Goal: Task Accomplishment & Management: Use online tool/utility

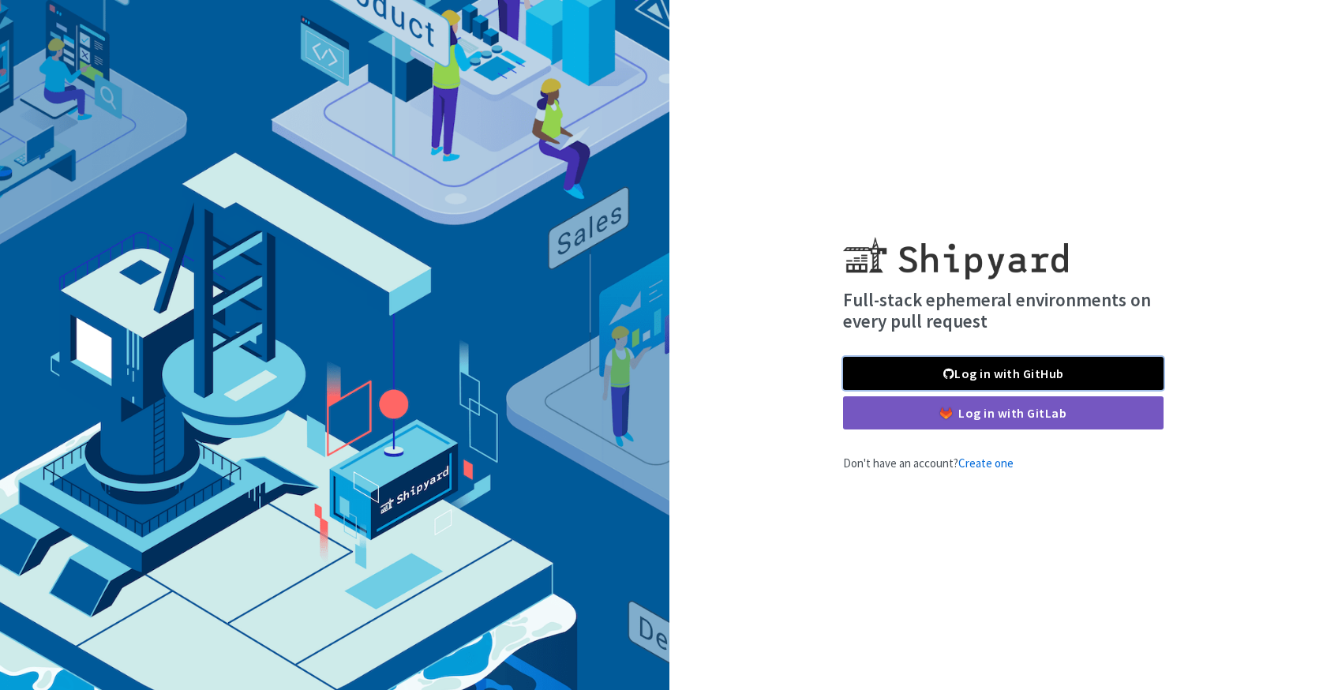
click at [1013, 366] on link "Log in with GitHub" at bounding box center [1003, 373] width 320 height 33
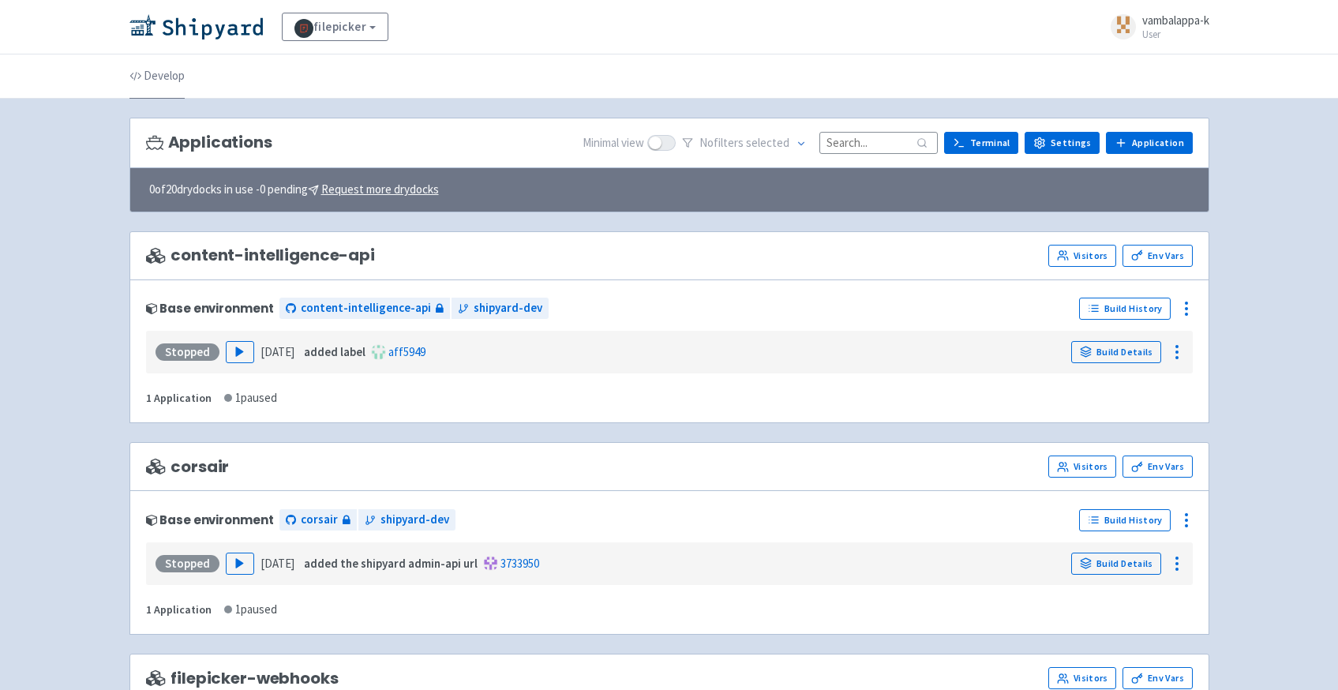
click at [164, 76] on link "Develop" at bounding box center [156, 76] width 55 height 44
click at [1123, 357] on link "Build Details" at bounding box center [1116, 352] width 90 height 22
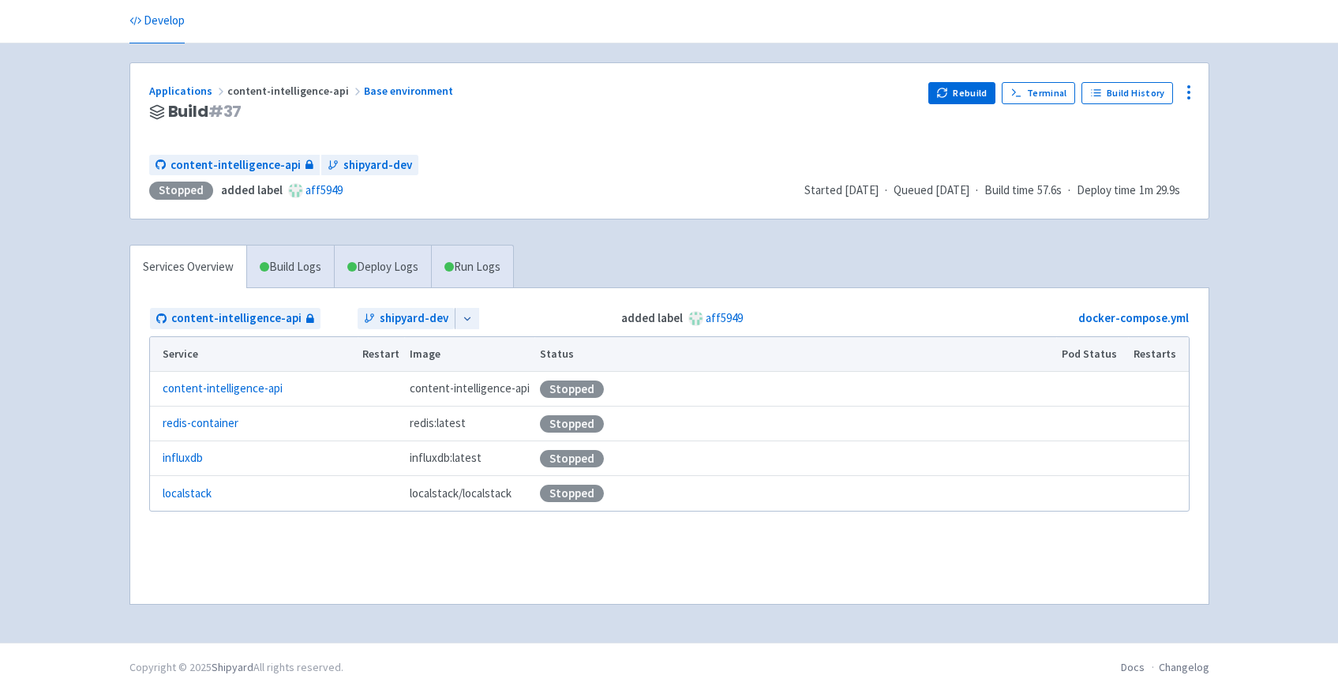
scroll to position [57, 0]
click at [469, 313] on icon at bounding box center [467, 317] width 11 height 11
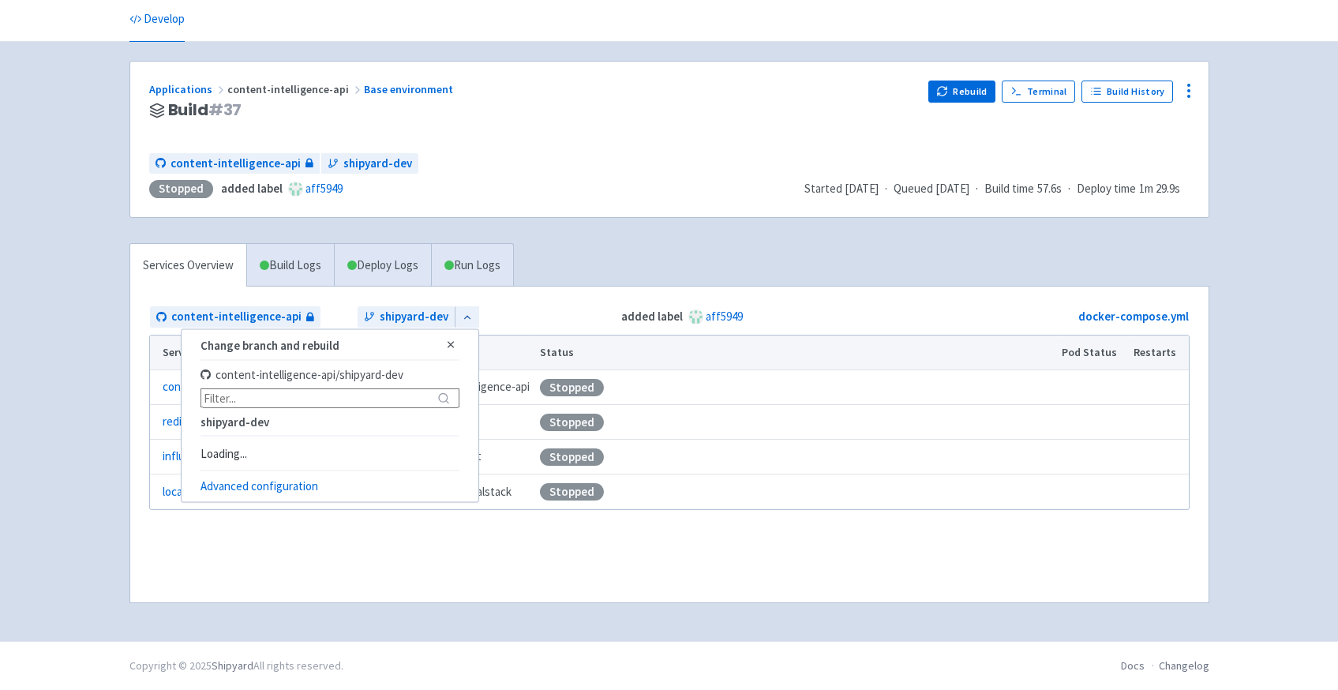
click at [628, 245] on div "Services Overview Build Logs Deploy Logs Run Logs content-intelligence-api ship…" at bounding box center [669, 433] width 1099 height 380
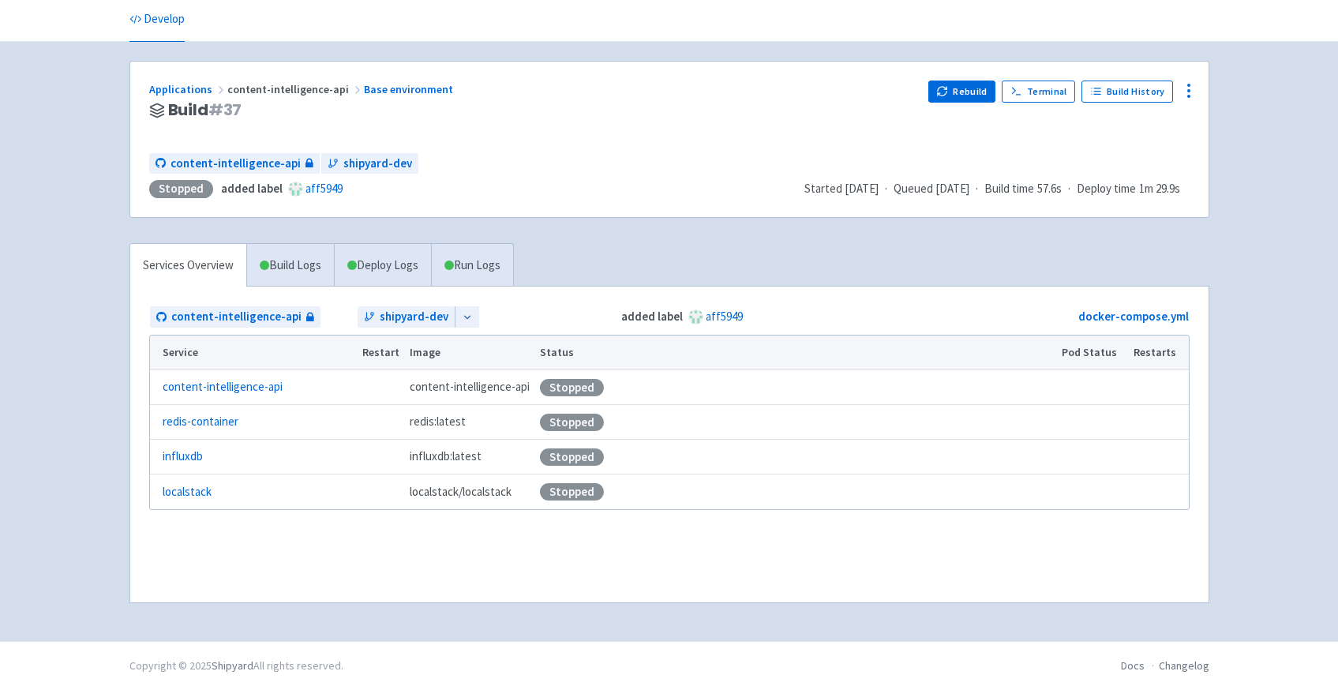
scroll to position [0, 0]
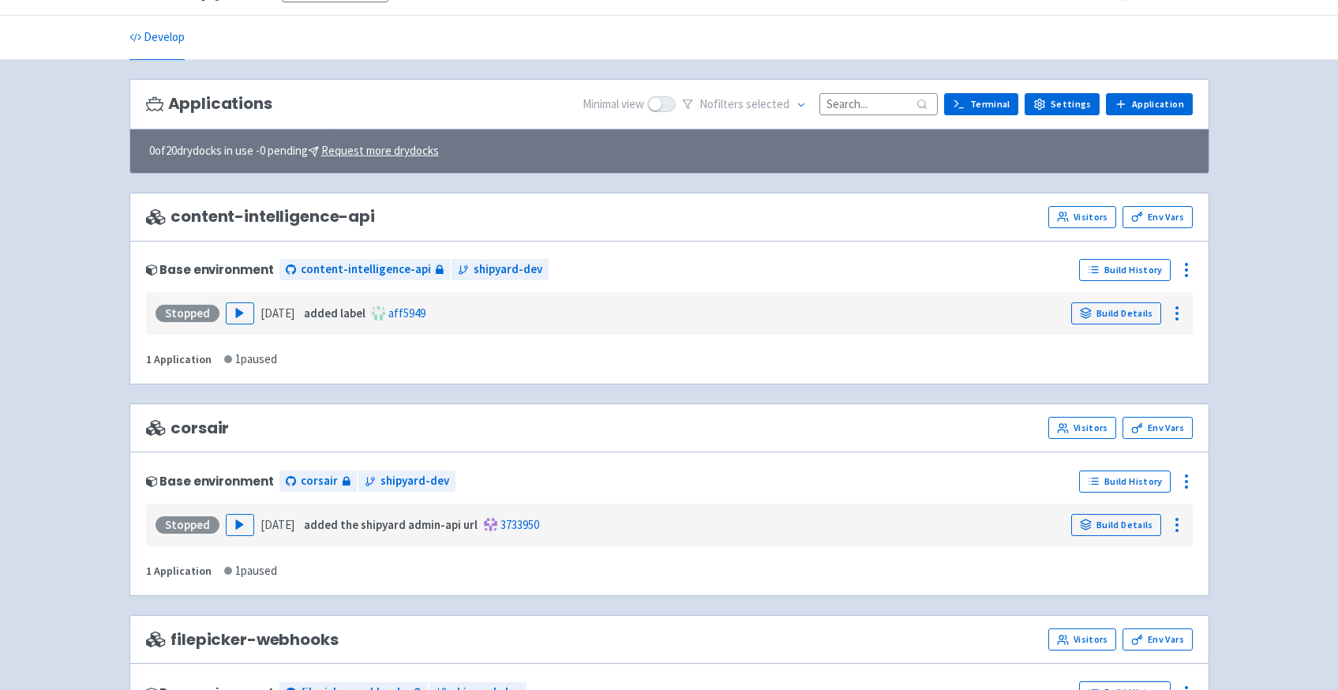
scroll to position [43, 0]
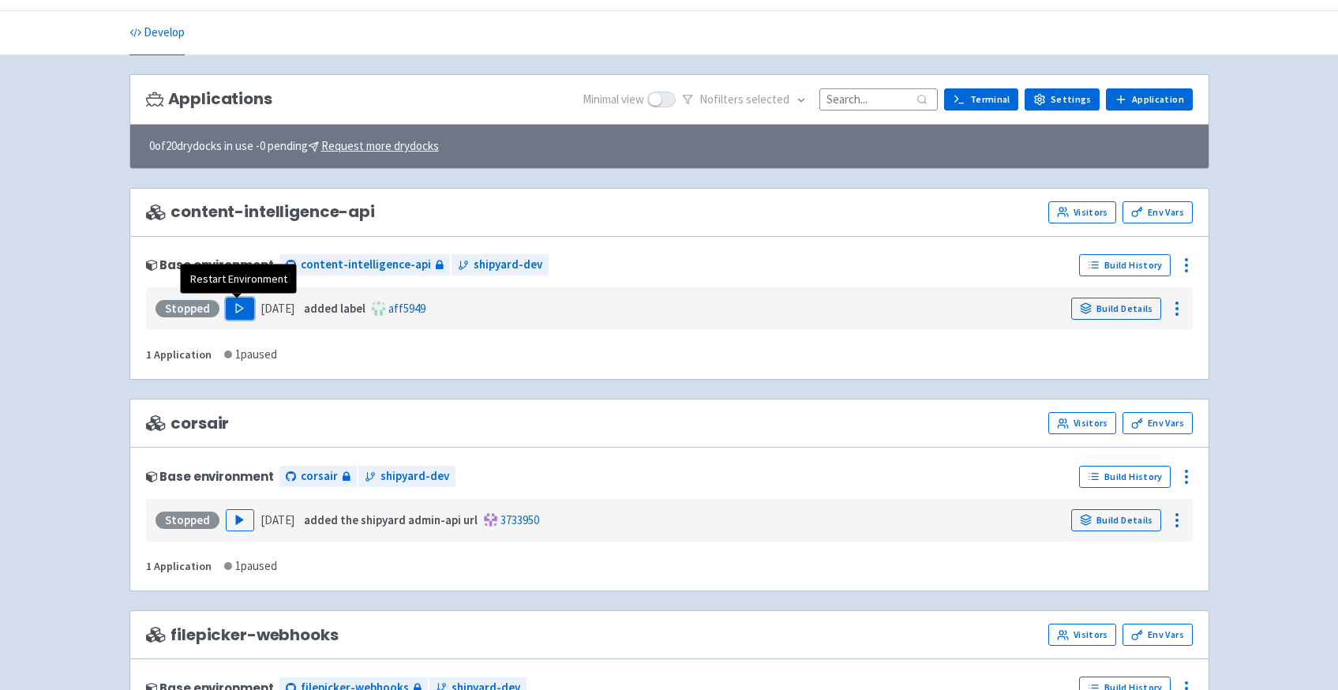
click at [234, 307] on icon "button" at bounding box center [240, 308] width 12 height 12
click at [1182, 309] on icon at bounding box center [1176, 308] width 19 height 19
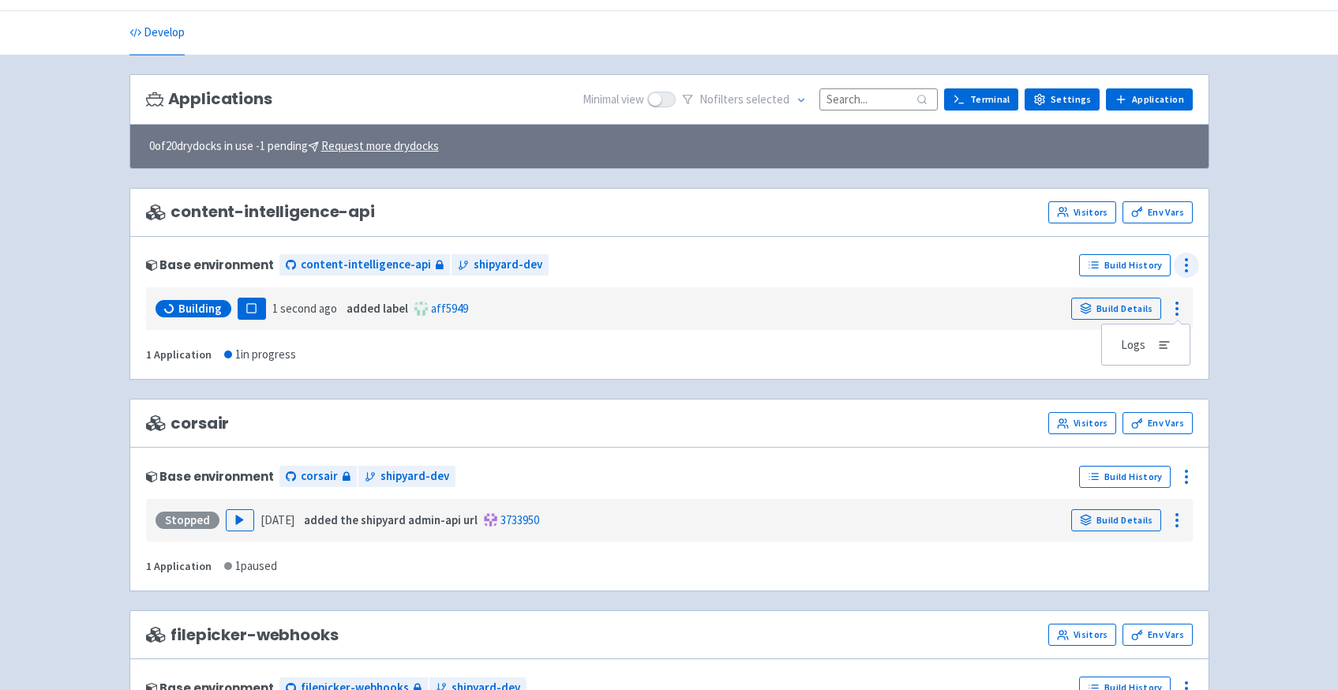
click at [1185, 260] on icon at bounding box center [1186, 265] width 19 height 19
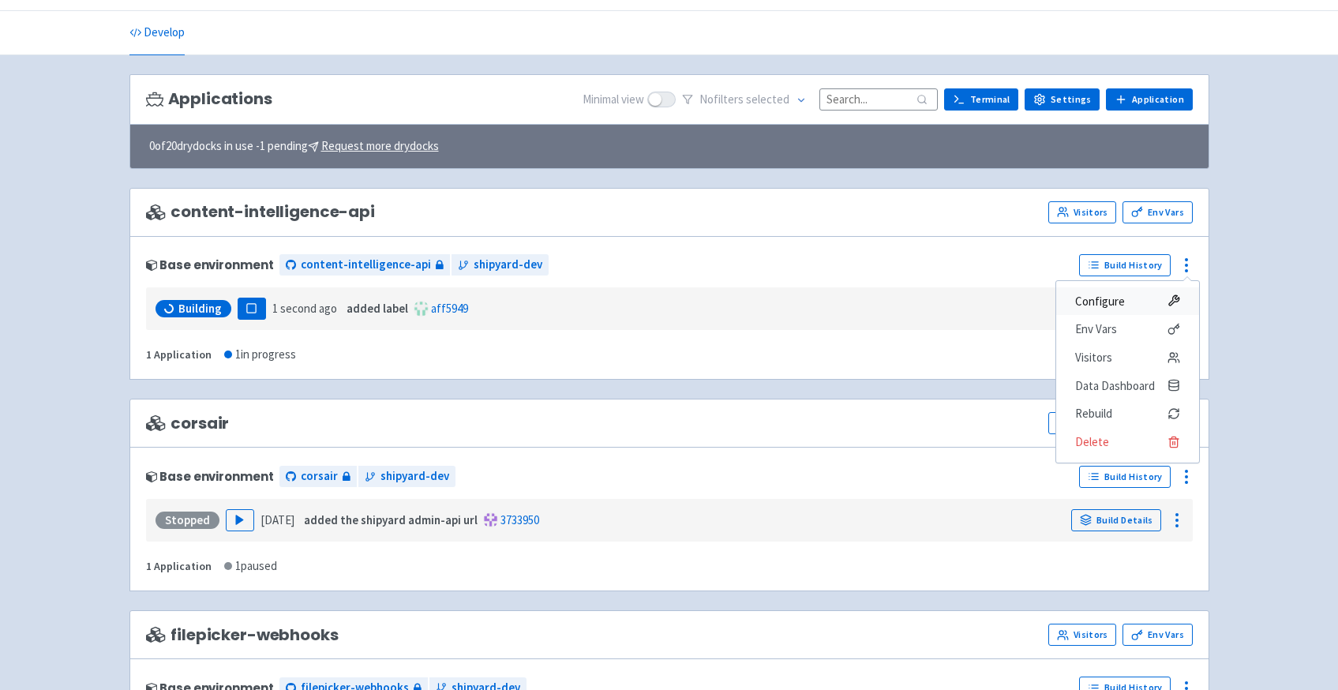
click at [1124, 305] on span "Configure" at bounding box center [1127, 301] width 105 height 22
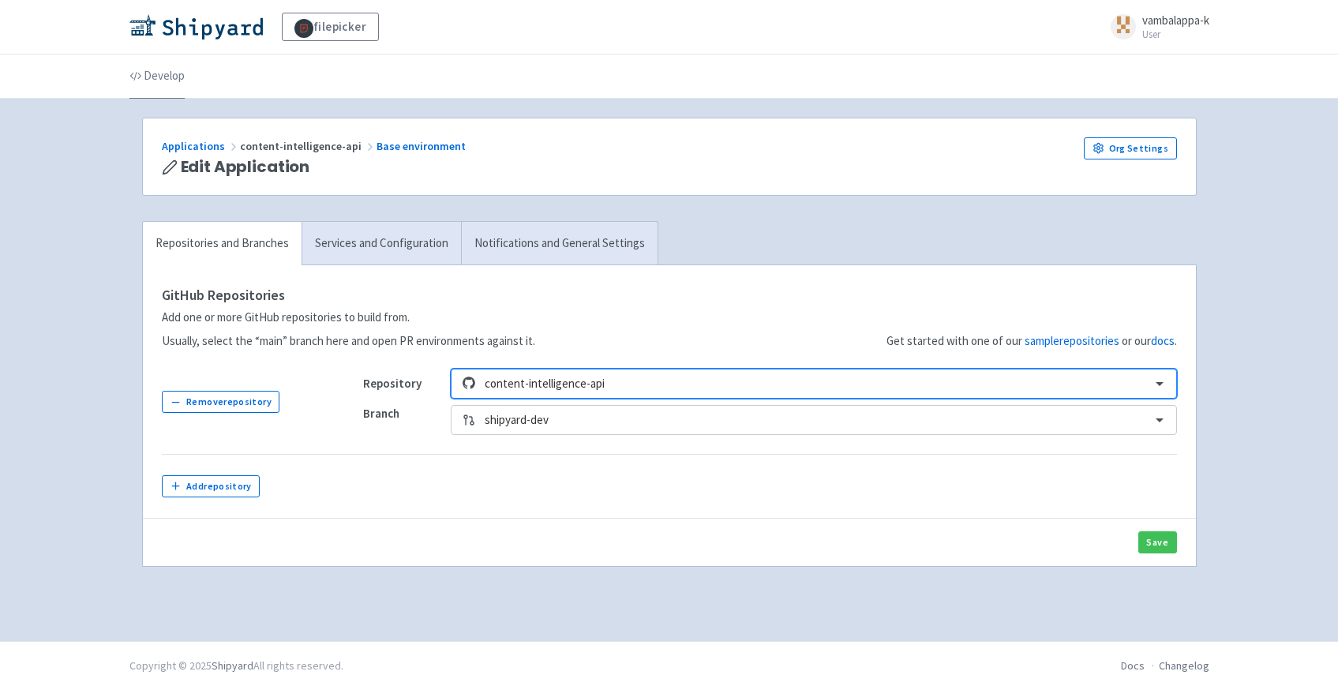
click at [147, 61] on link "Develop" at bounding box center [156, 76] width 55 height 44
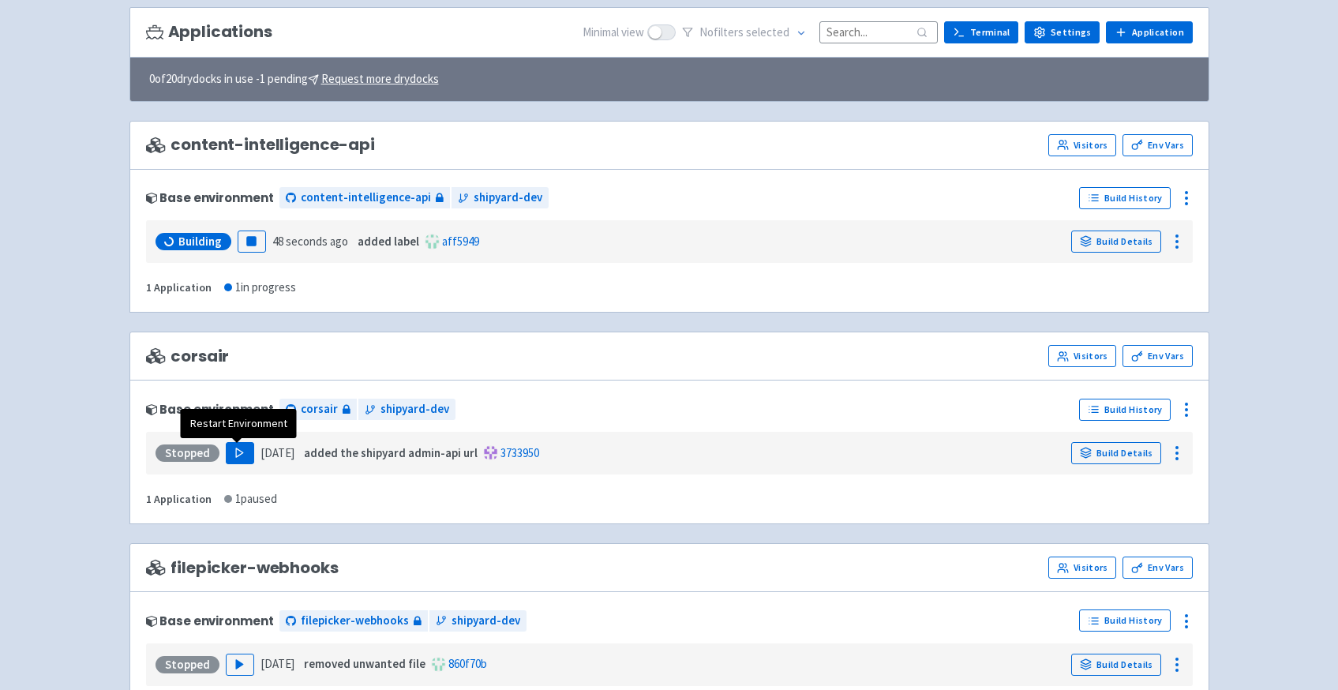
scroll to position [116, 0]
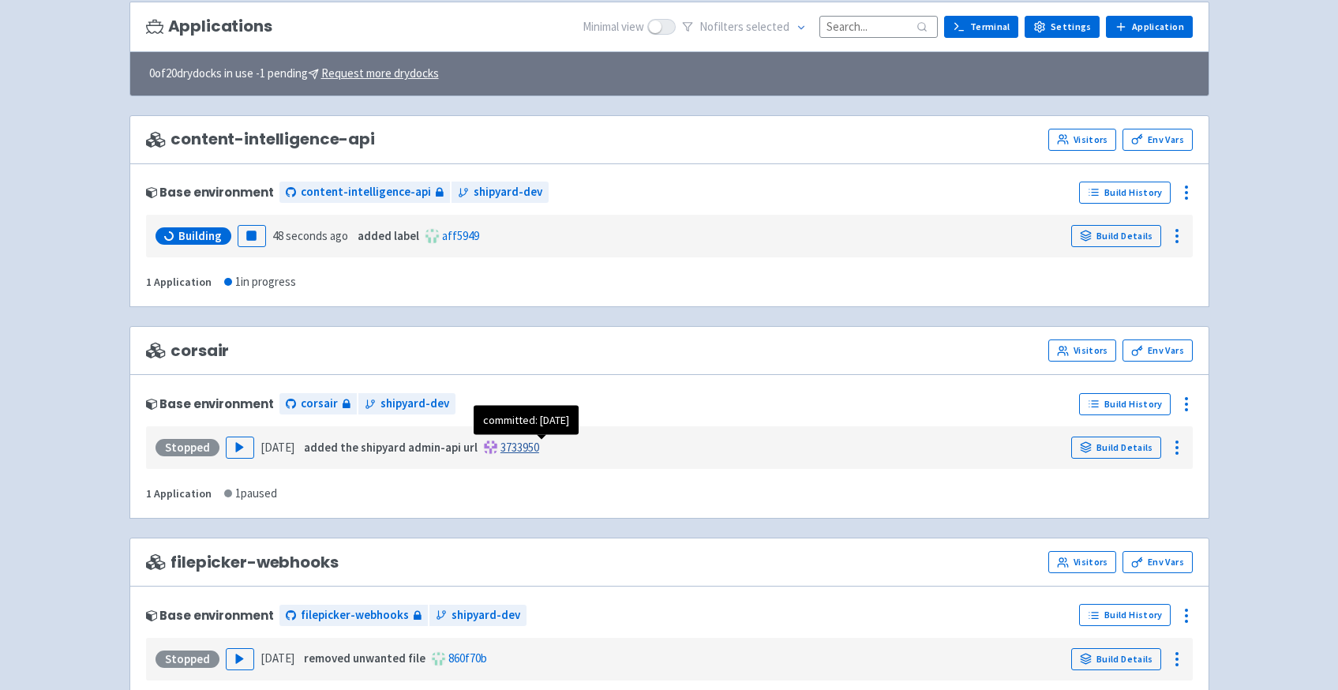
click at [533, 448] on link "3733950" at bounding box center [519, 447] width 39 height 15
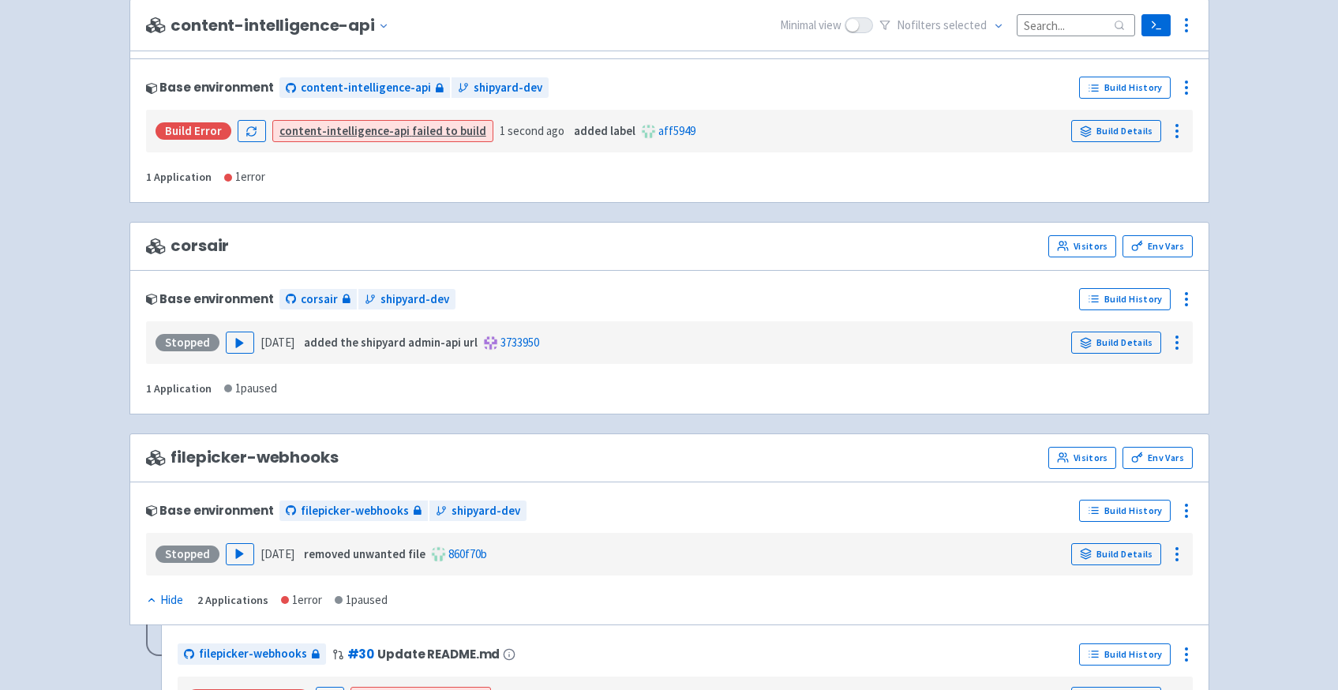
scroll to position [340, 0]
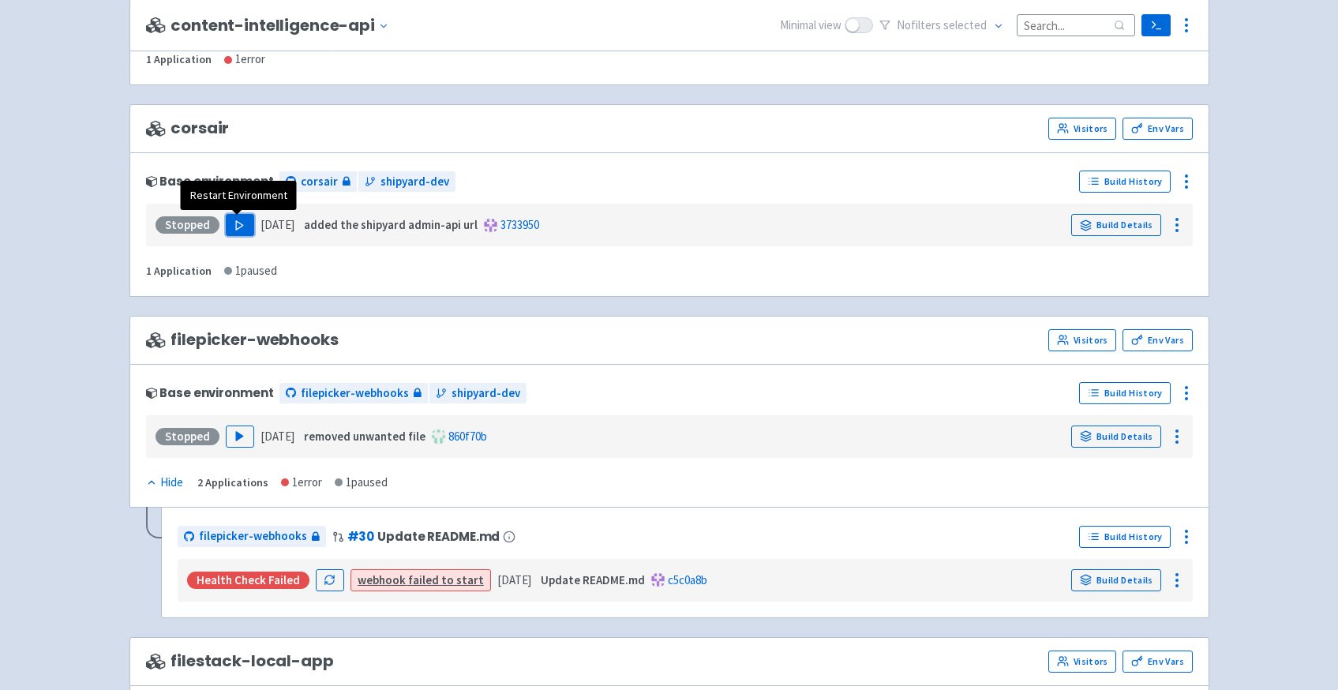
click at [240, 227] on polygon "button" at bounding box center [239, 225] width 7 height 9
click at [242, 273] on div "1 in progress" at bounding box center [260, 271] width 72 height 18
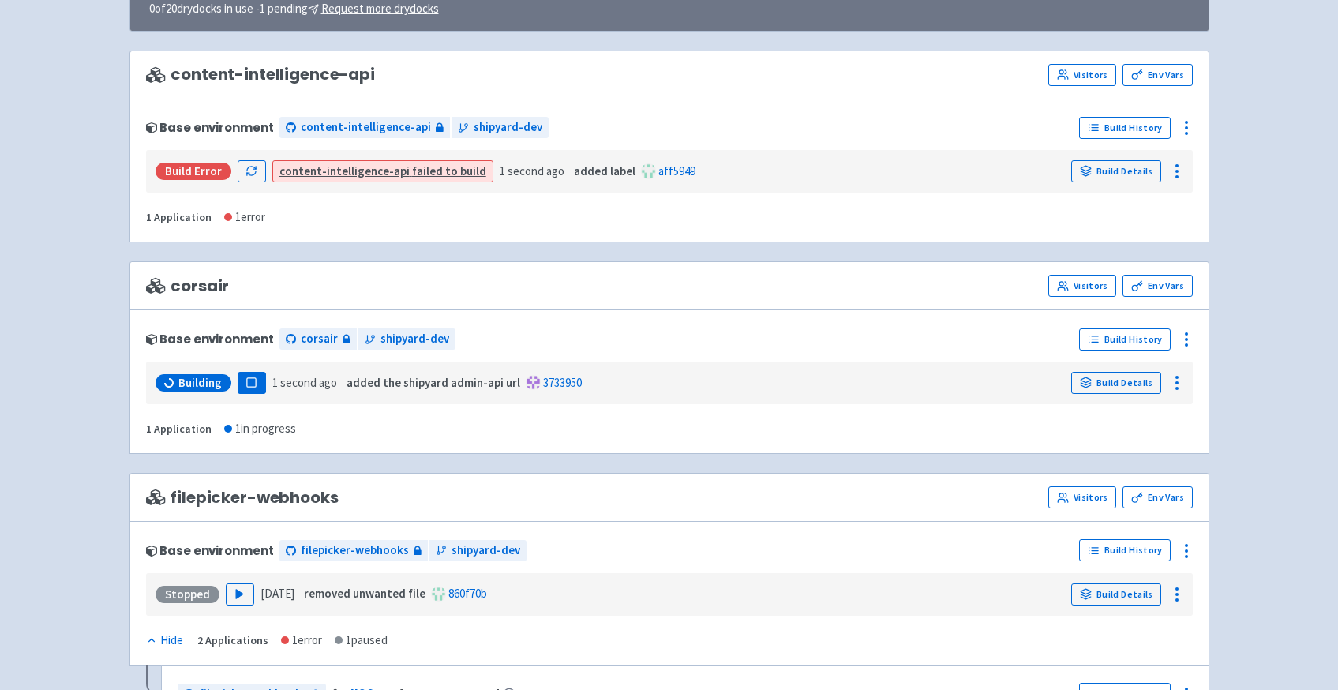
scroll to position [33, 0]
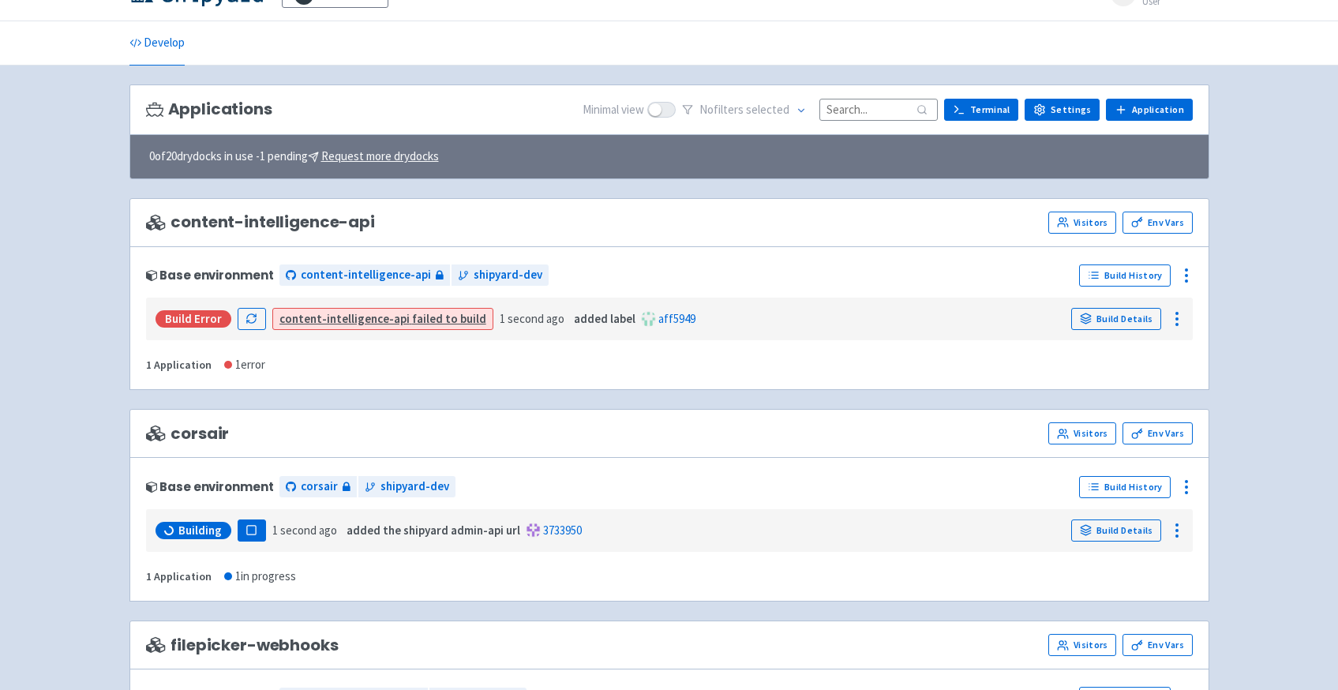
click at [403, 320] on link "content-intelligence-api failed to build" at bounding box center [382, 318] width 207 height 15
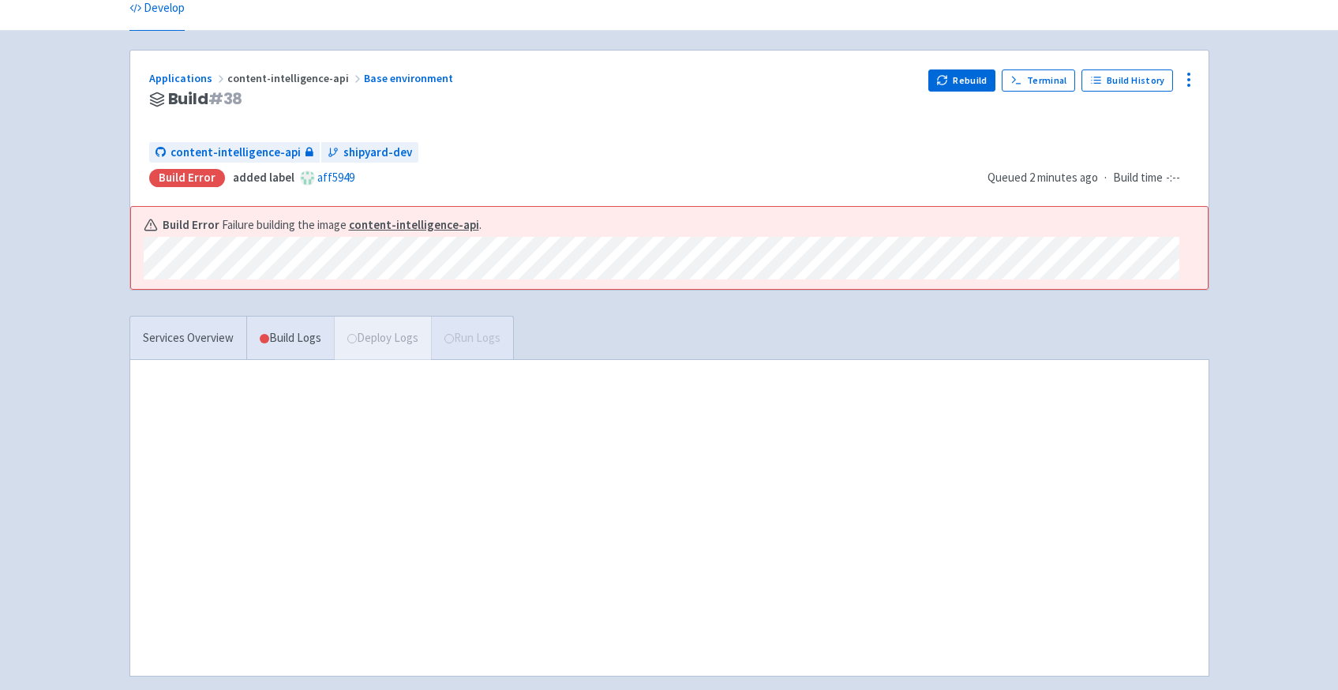
scroll to position [66, 0]
click at [286, 342] on link "Build Logs" at bounding box center [290, 339] width 87 height 43
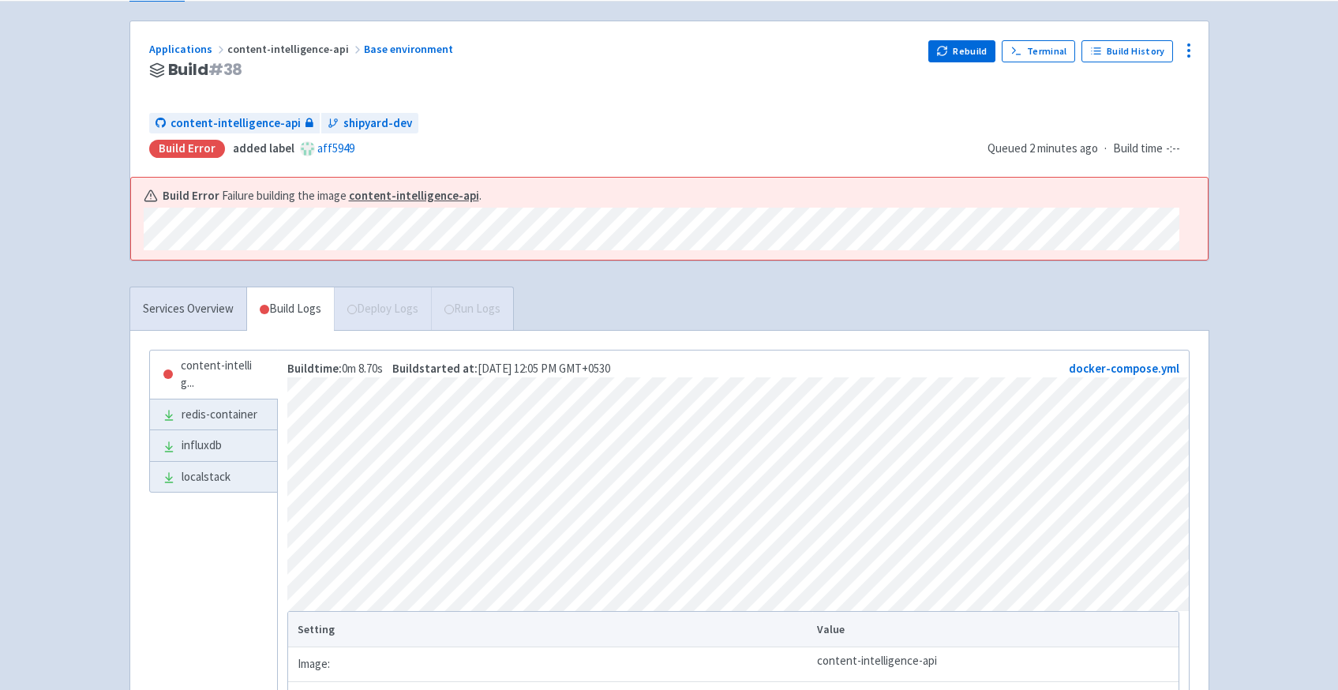
scroll to position [45, 0]
